Goal: Task Accomplishment & Management: Manage account settings

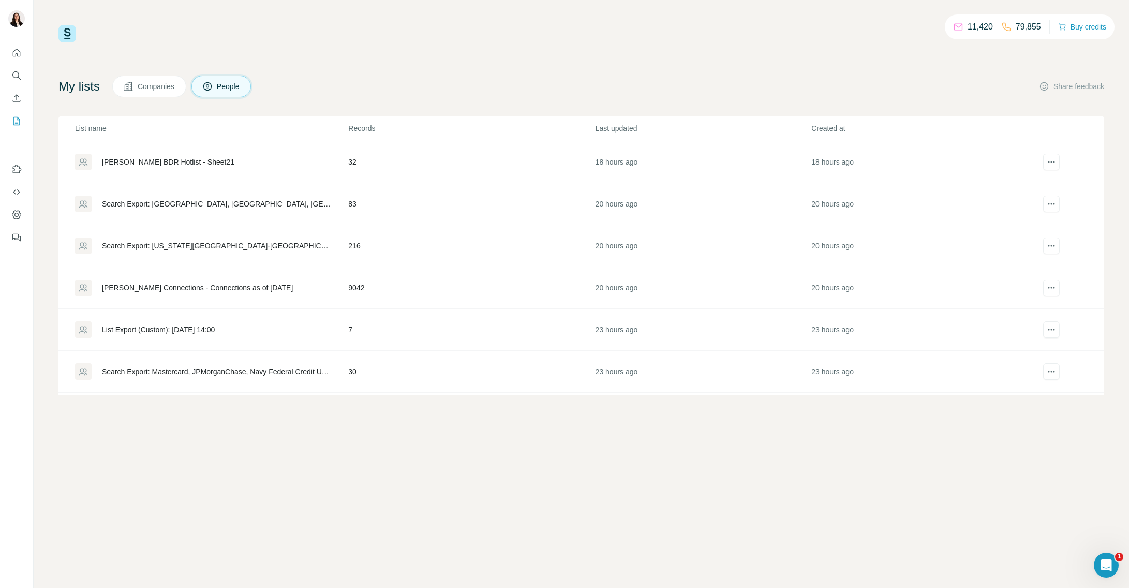
click at [166, 163] on div "[PERSON_NAME] BDR Hotlist - Sheet21" at bounding box center [168, 162] width 133 height 10
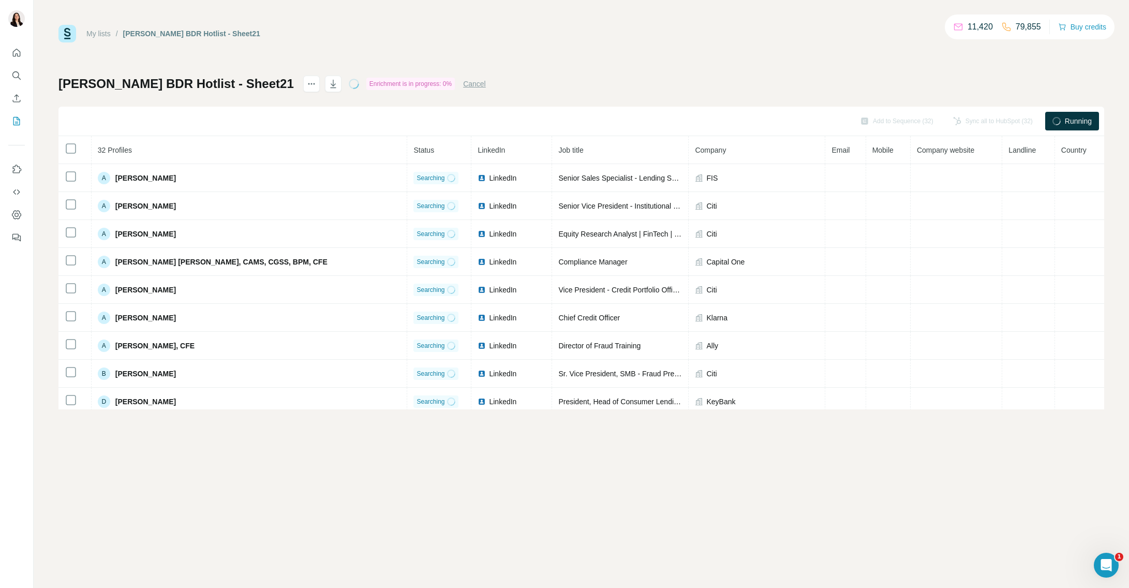
click at [389, 86] on div "Enrichment is in progress: 0%" at bounding box center [410, 84] width 89 height 12
drag, startPoint x: 361, startPoint y: 85, endPoint x: 503, endPoint y: 85, distance: 141.8
click at [537, 78] on div "[PERSON_NAME] BDR Hotlist - Sheet21 Enrichment is in progress: 0% Cancel Add to…" at bounding box center [581, 243] width 1046 height 334
click at [1101, 564] on icon "Open Intercom Messenger" at bounding box center [1105, 563] width 17 height 17
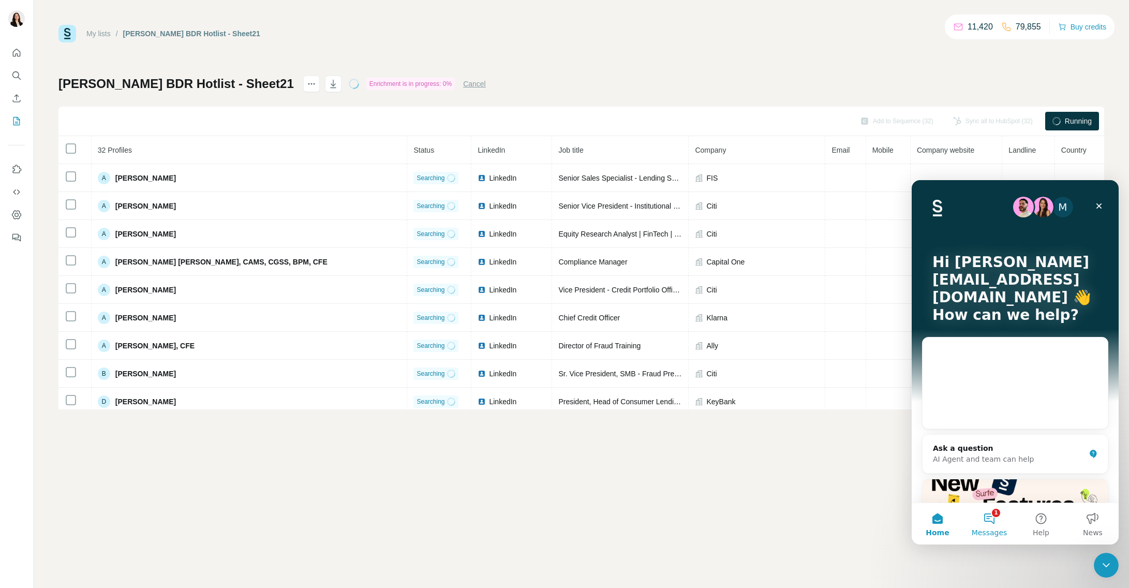
click at [989, 523] on button "1 Messages" at bounding box center [990, 523] width 52 height 41
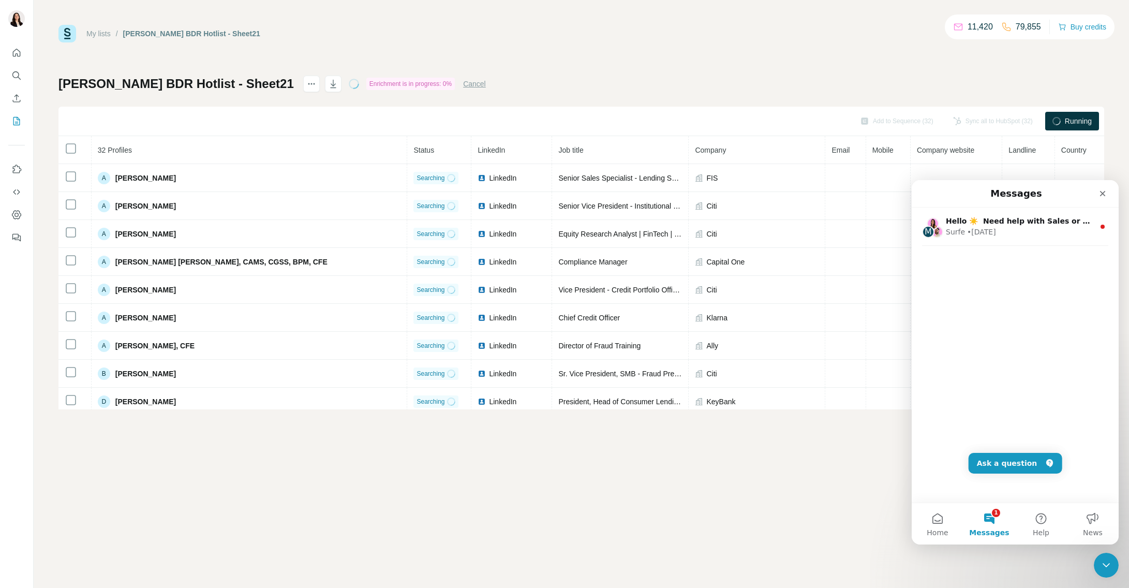
click at [990, 319] on div "M Hello ☀️ ​ Need help with Sales or Support? We've got you covered! Surfe • [D…" at bounding box center [1015, 355] width 207 height 295
click at [1017, 463] on button "Ask a question" at bounding box center [1016, 463] width 94 height 21
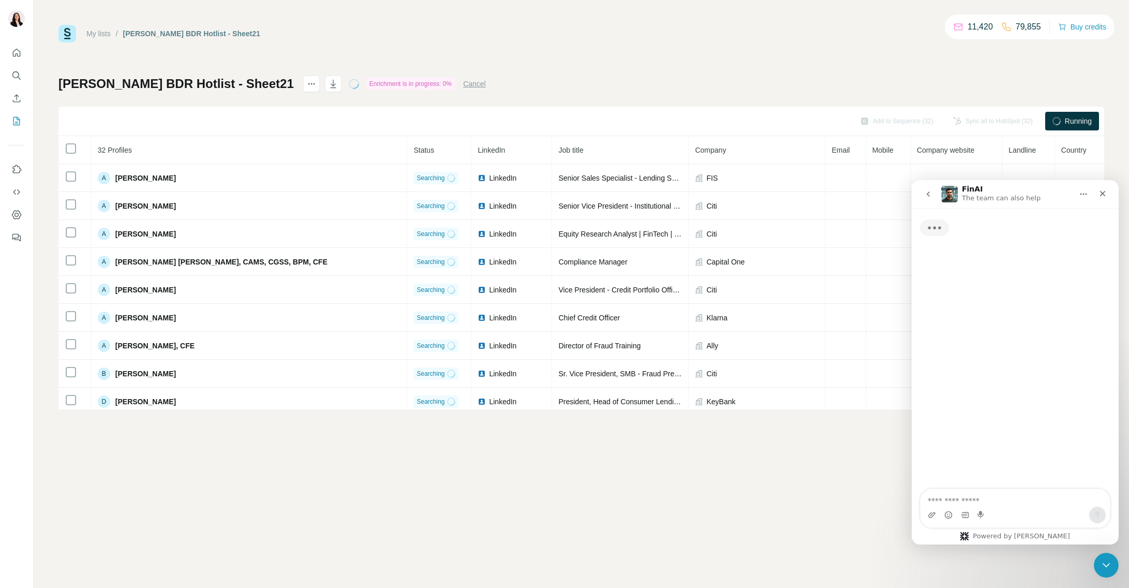
click at [967, 502] on textarea "Ask a question…" at bounding box center [1015, 498] width 189 height 18
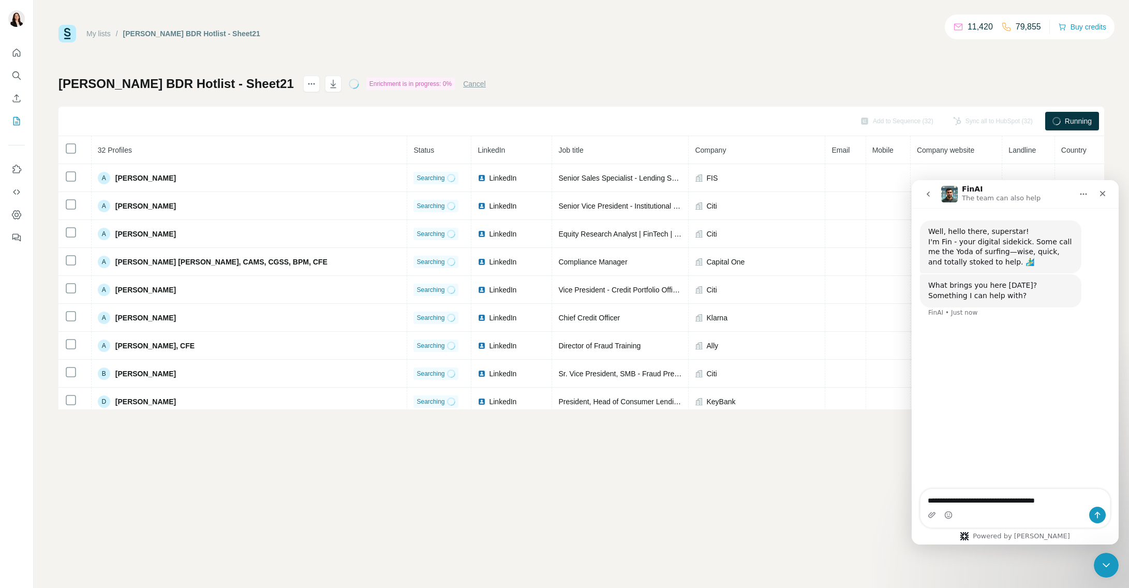
click at [987, 499] on textarea "**********" at bounding box center [1015, 498] width 189 height 18
type textarea "**********"
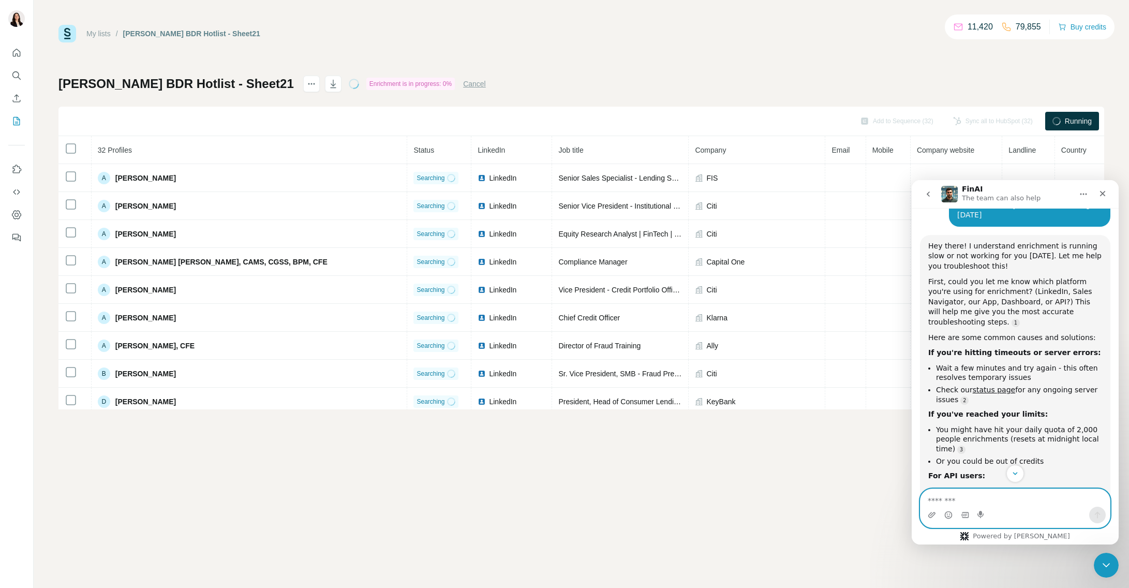
scroll to position [193, 0]
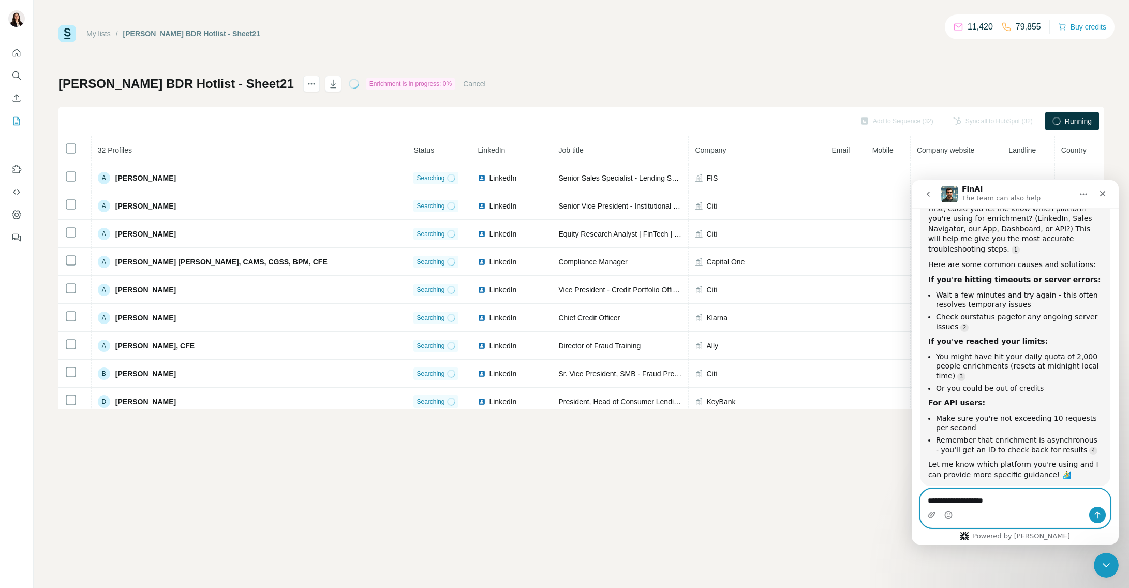
type textarea "**********"
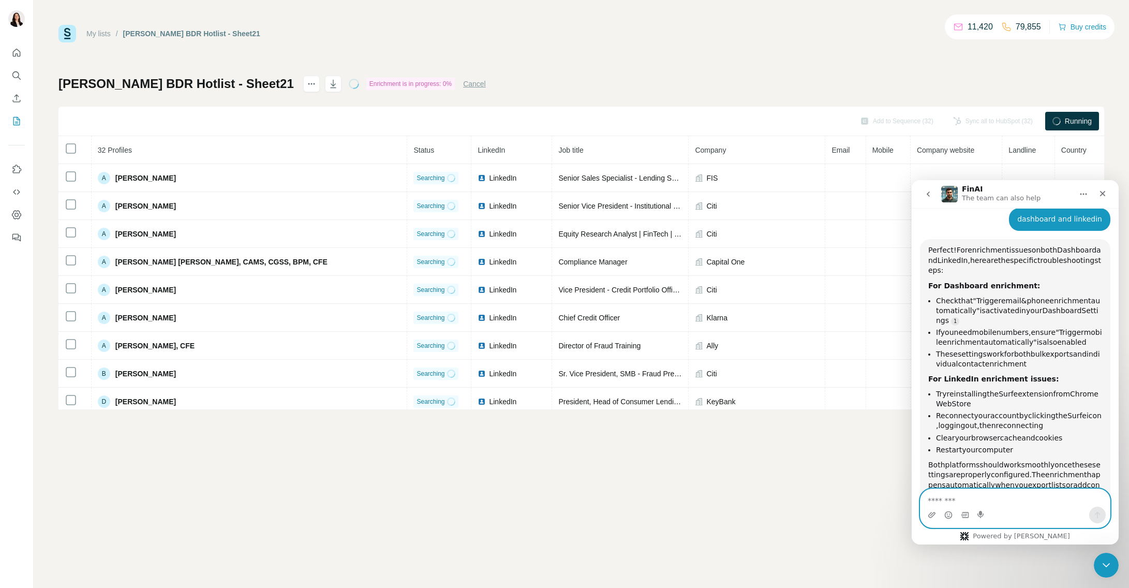
scroll to position [485, 0]
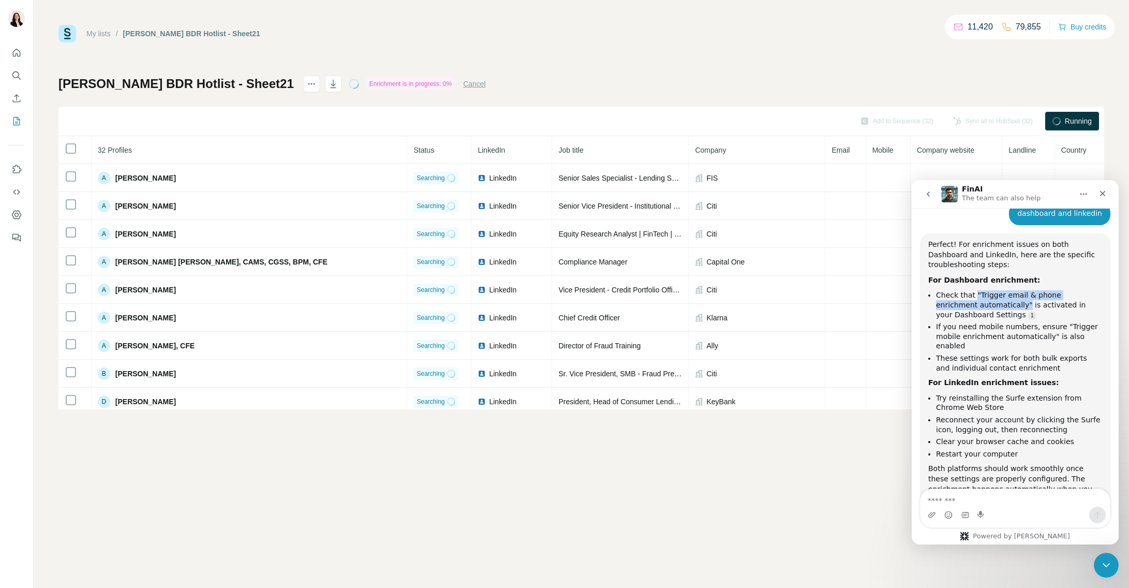
drag, startPoint x: 974, startPoint y: 273, endPoint x: 984, endPoint y: 282, distance: 13.3
click at [984, 290] on li "Check that "Trigger email & phone enrichment automatically" is activated in you…" at bounding box center [1019, 304] width 166 height 29
click at [975, 290] on li "Check that "Trigger email & phone enrichment automatically" is activated in you…" at bounding box center [1019, 304] width 166 height 29
click at [446, 476] on div "My lists / [PERSON_NAME] BDR Hotlist - Sheet21 11,420 79,855 Buy credits [PERSO…" at bounding box center [582, 294] width 1096 height 588
click at [16, 215] on icon "Dashboard" at bounding box center [16, 215] width 4 height 4
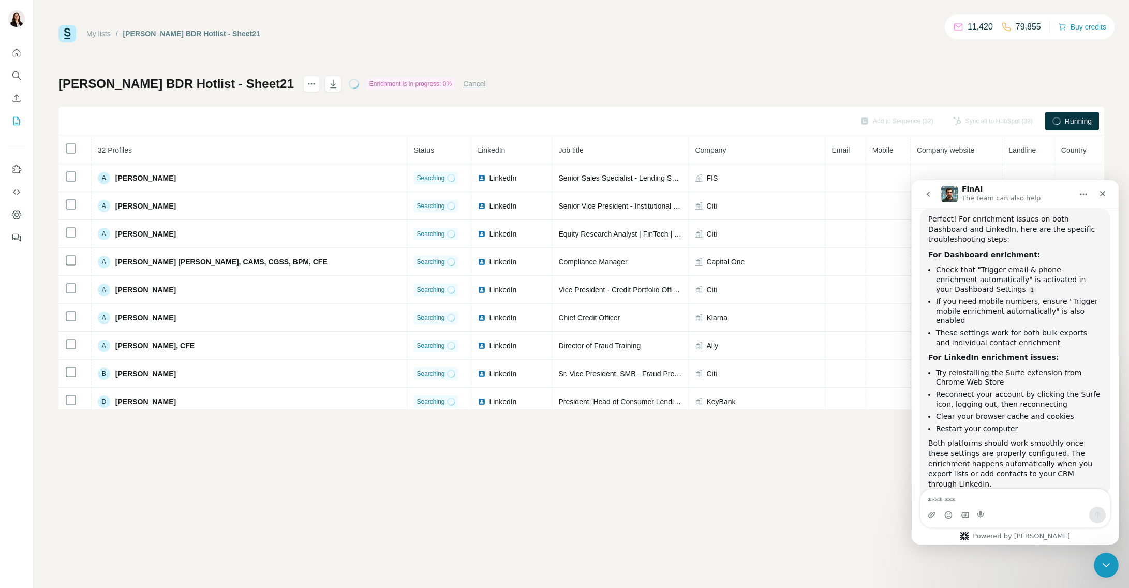
scroll to position [516, 0]
click at [1105, 195] on icon "Close" at bounding box center [1103, 193] width 8 height 8
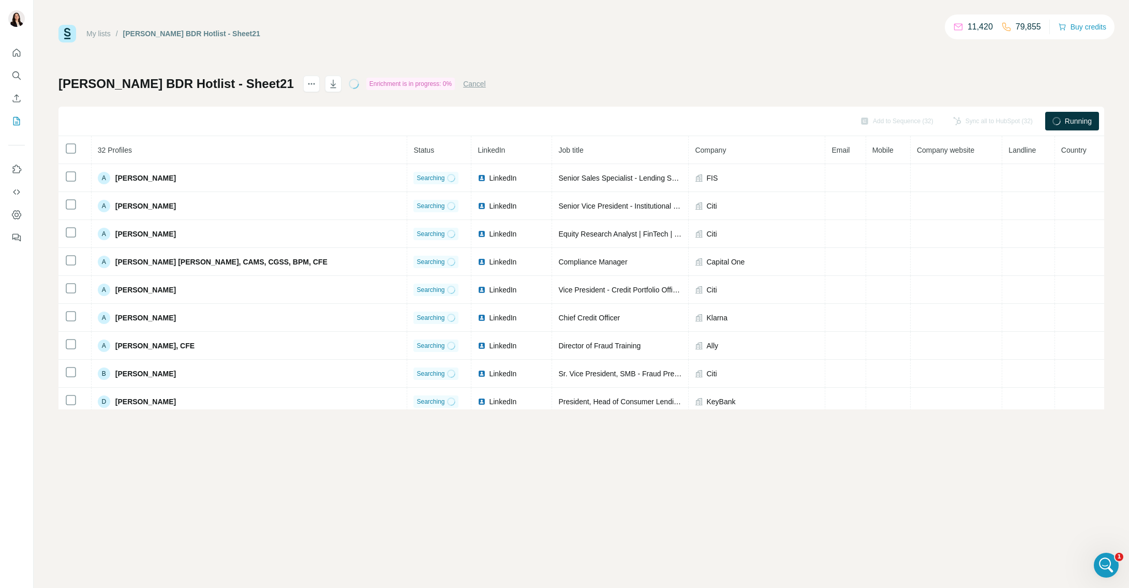
scroll to position [524, 0]
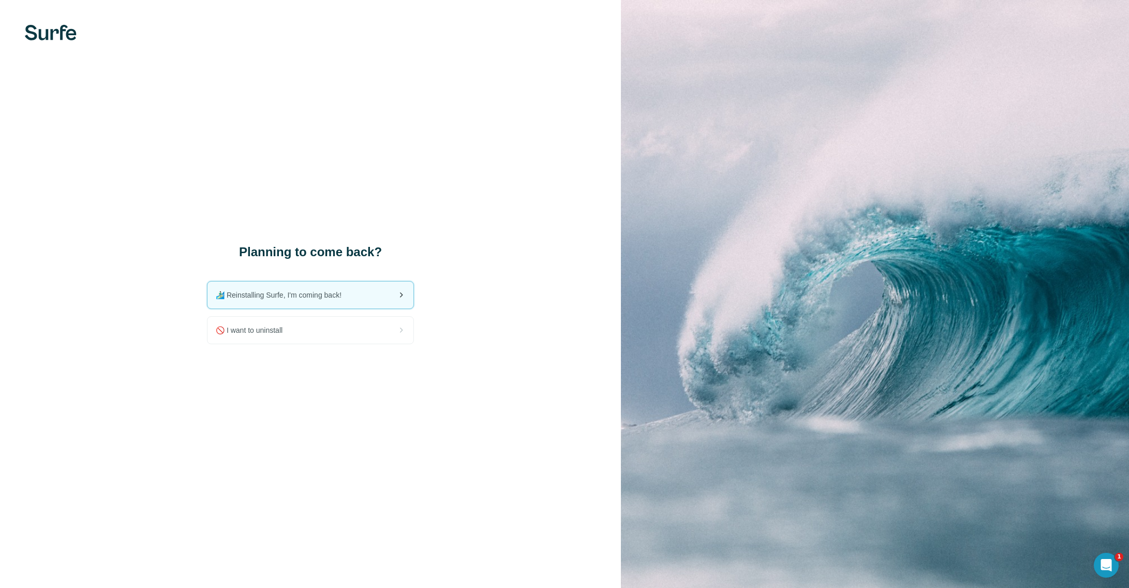
click at [348, 298] on span "🏄🏻‍♂️ Reinstalling Surfe, I'm coming back!" at bounding box center [283, 295] width 134 height 10
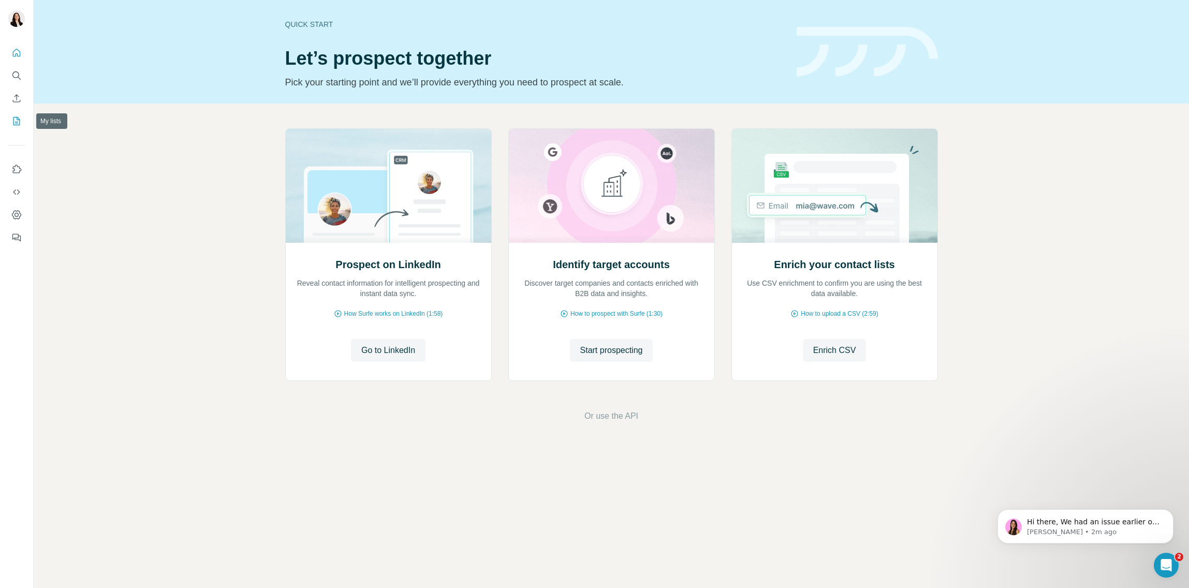
click at [18, 122] on icon "My lists" at bounding box center [16, 121] width 10 height 10
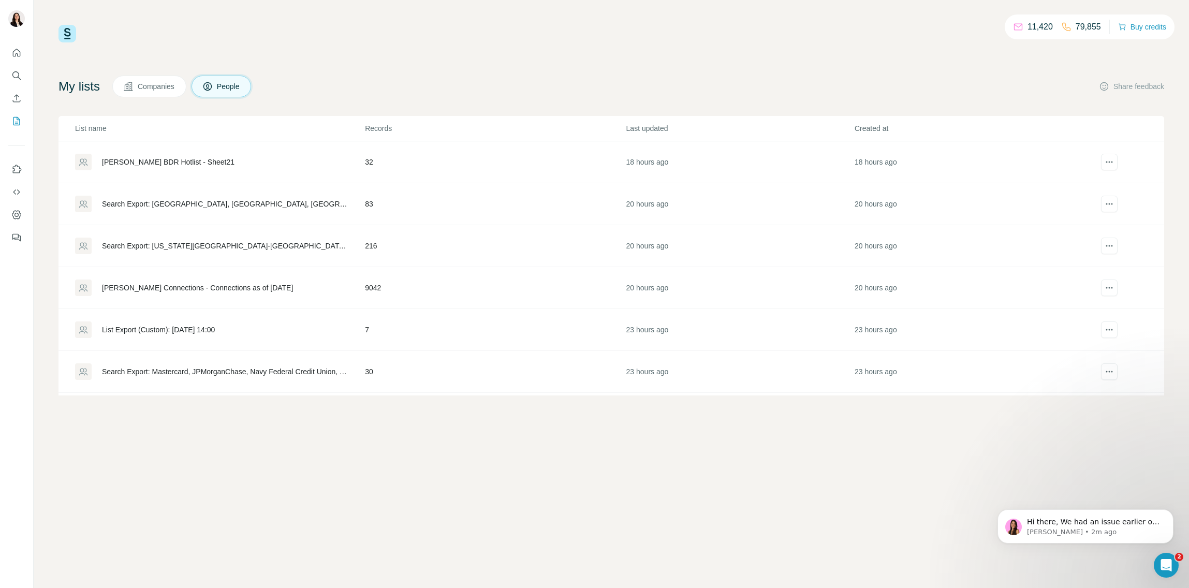
click at [133, 163] on div "[PERSON_NAME] BDR Hotlist - Sheet21" at bounding box center [168, 162] width 133 height 10
click at [327, 71] on div "11,420 79,855 Buy credits My lists Companies People Share feedback List name Re…" at bounding box center [611, 210] width 1106 height 371
click at [14, 96] on icon "Enrich CSV" at bounding box center [17, 98] width 8 height 8
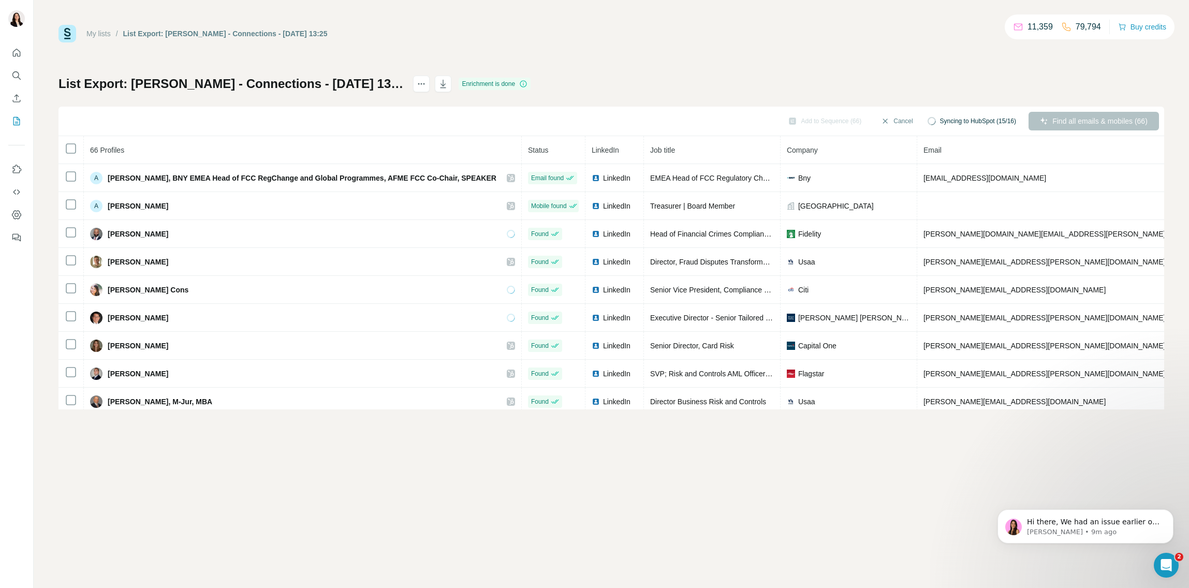
click at [468, 40] on div "My lists / List Export: Dustin - Connections - 07/10/2025 13:25 11,359 79,794 B…" at bounding box center [611, 34] width 1106 height 18
click at [878, 121] on button "Add to Sequence (66)" at bounding box center [879, 121] width 87 height 16
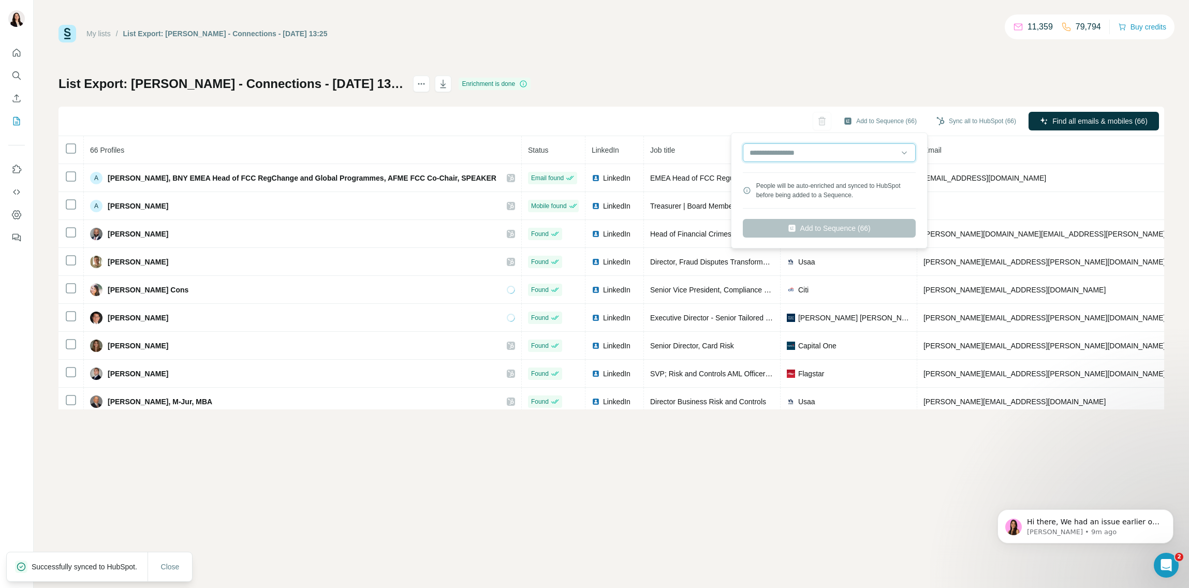
click at [827, 156] on input "text" at bounding box center [829, 152] width 173 height 19
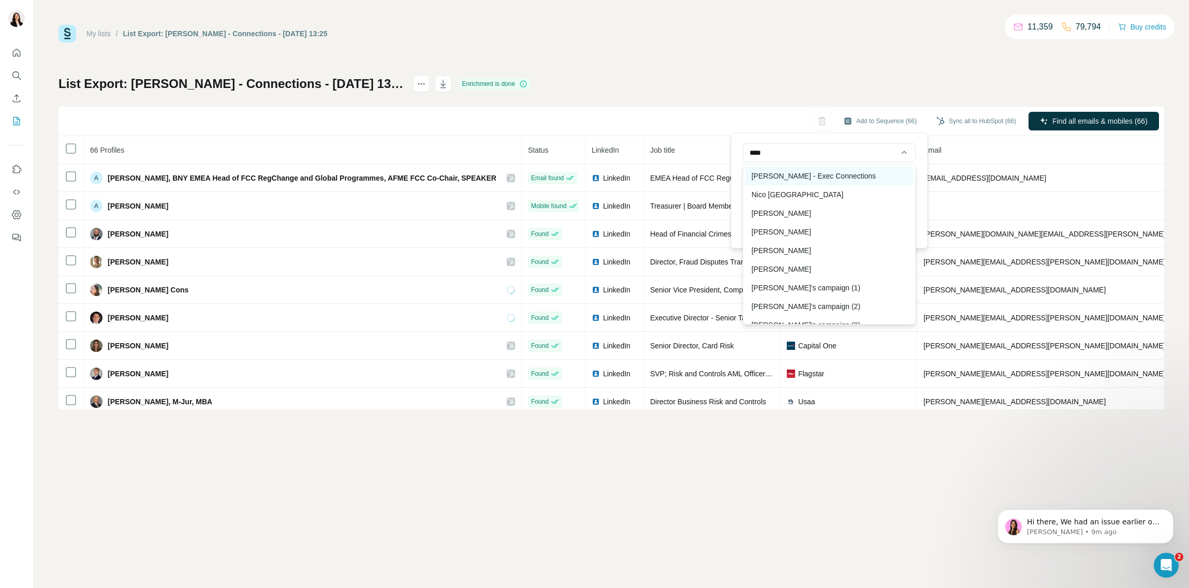
click at [836, 180] on div "Alexandra - Exec Connections" at bounding box center [829, 176] width 168 height 19
type input "**********"
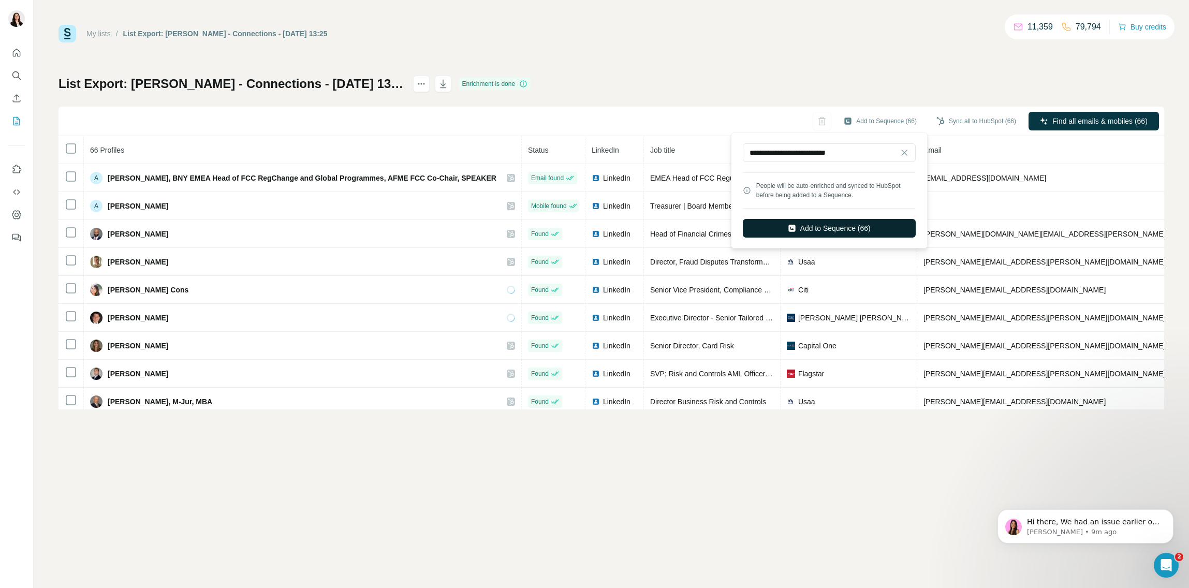
click at [833, 227] on button "Add to Sequence (66)" at bounding box center [829, 228] width 173 height 19
